Goal: Transaction & Acquisition: Book appointment/travel/reservation

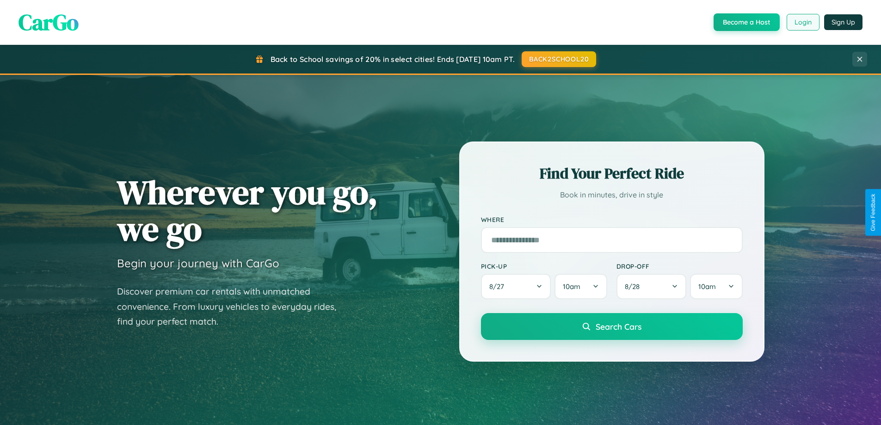
click at [802, 22] on button "Login" at bounding box center [803, 22] width 33 height 17
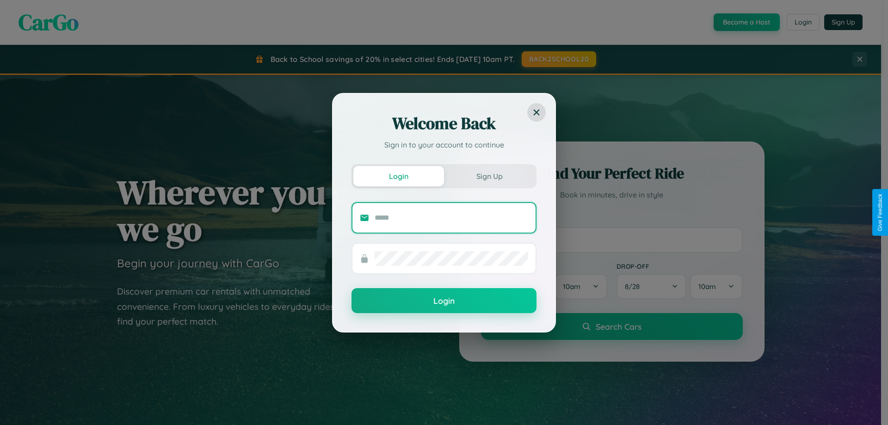
click at [451, 217] on input "text" at bounding box center [452, 217] width 154 height 15
type input "**********"
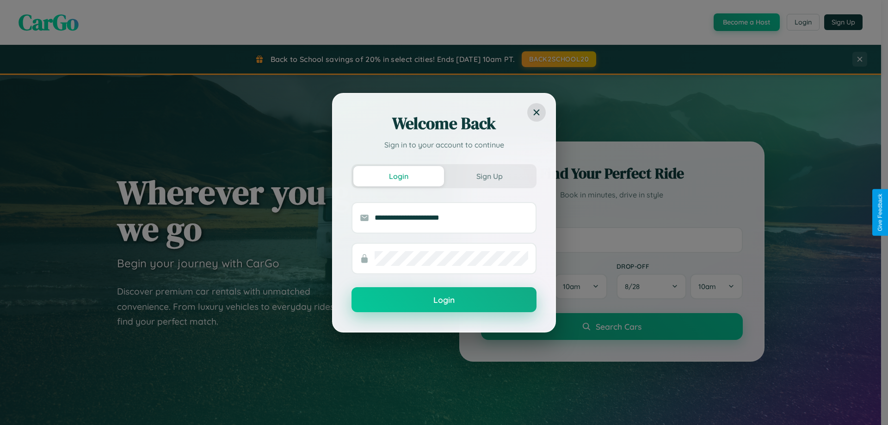
click at [444, 300] on button "Login" at bounding box center [443, 299] width 185 height 25
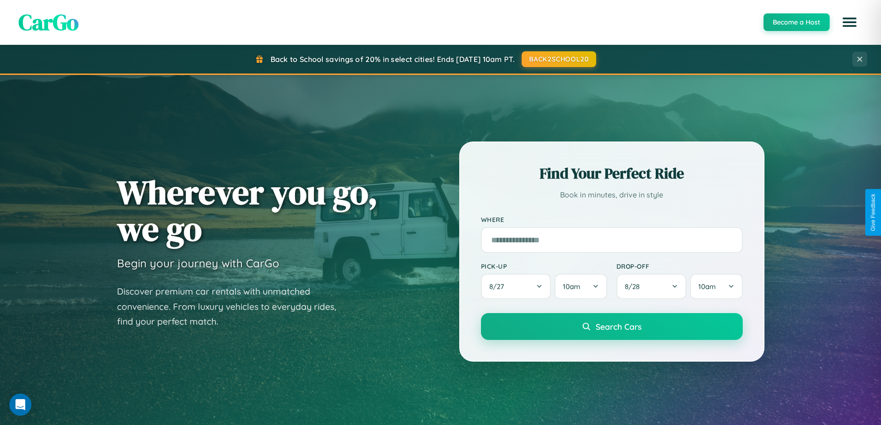
scroll to position [1486, 0]
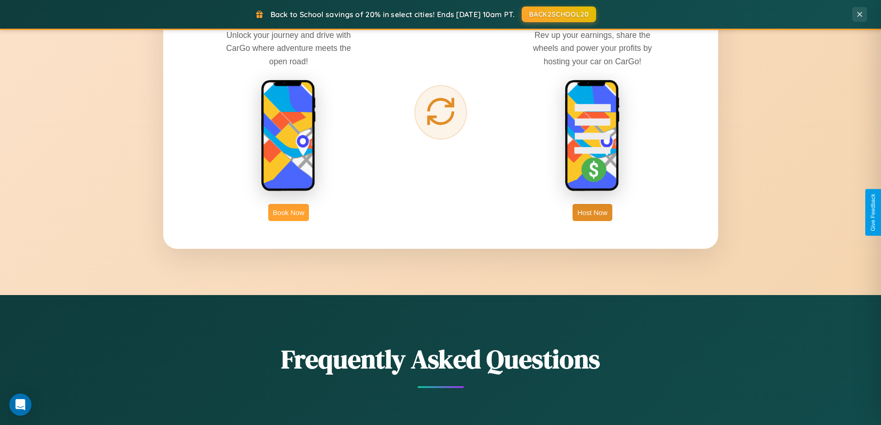
click at [289, 212] on button "Book Now" at bounding box center [288, 212] width 41 height 17
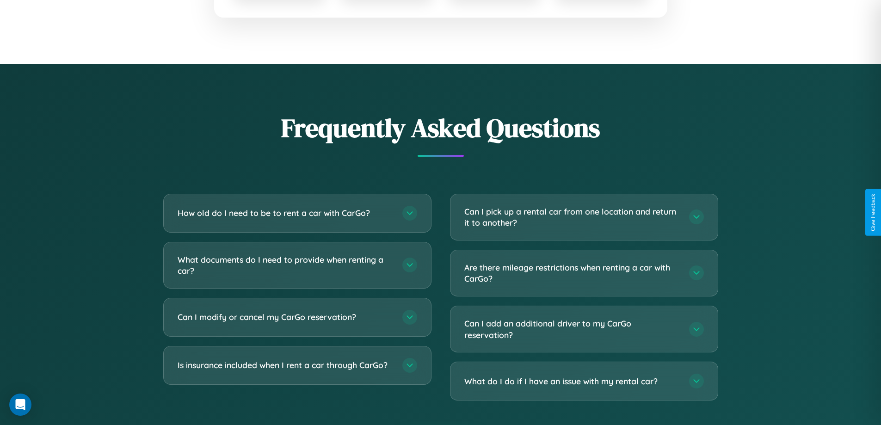
scroll to position [1626, 0]
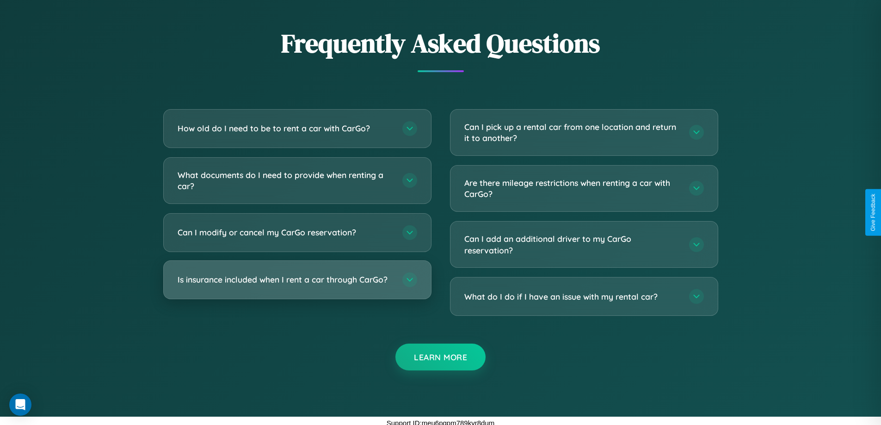
click at [297, 280] on h3 "Is insurance included when I rent a car through CarGo?" at bounding box center [286, 280] width 216 height 12
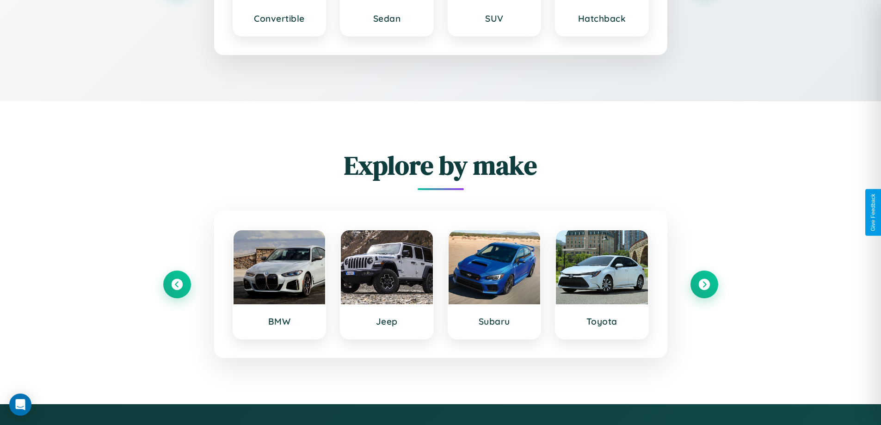
scroll to position [1356, 0]
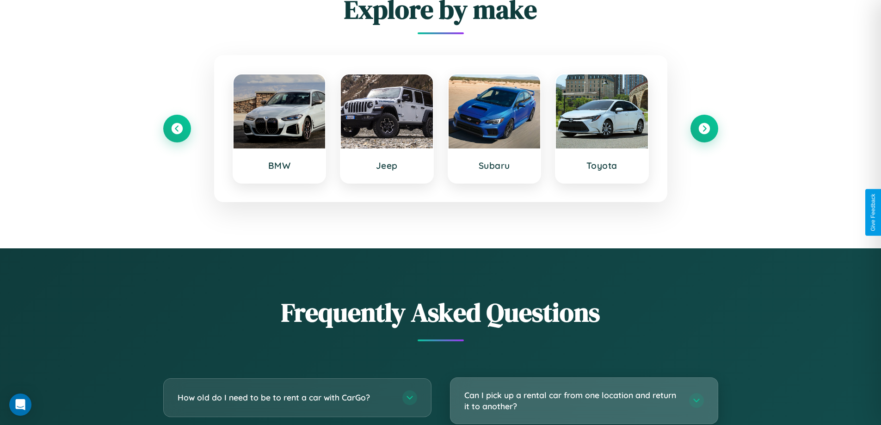
click at [584, 401] on h3 "Can I pick up a rental car from one location and return it to another?" at bounding box center [572, 400] width 216 height 23
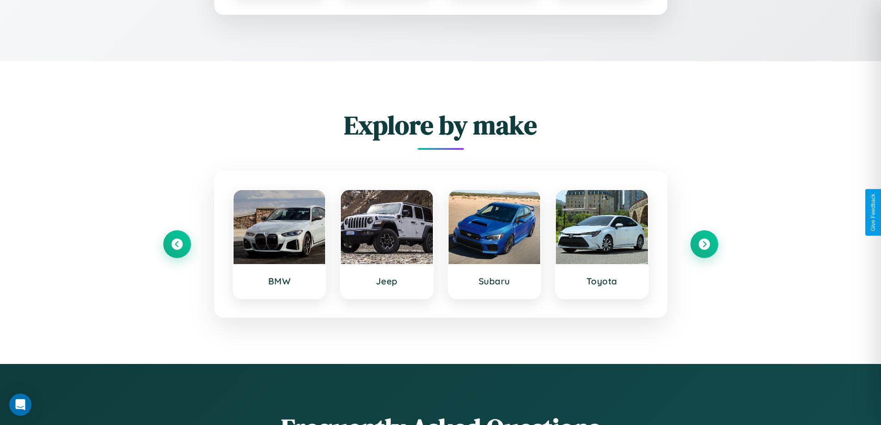
scroll to position [0, 0]
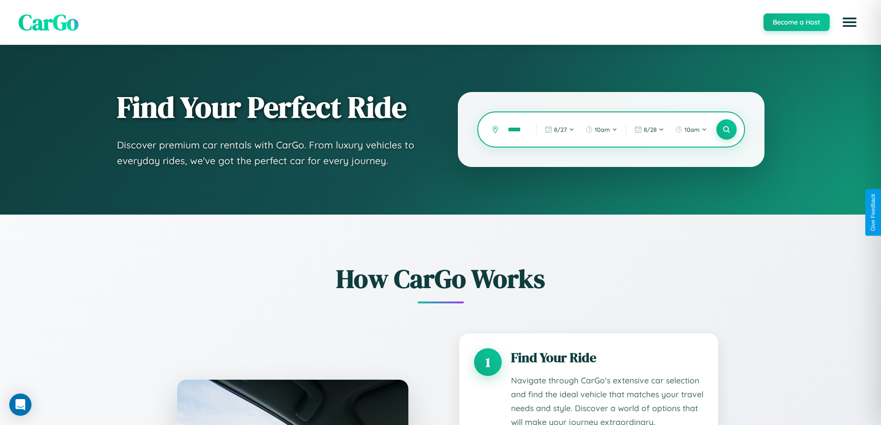
type input "******"
